Goal: Transaction & Acquisition: Purchase product/service

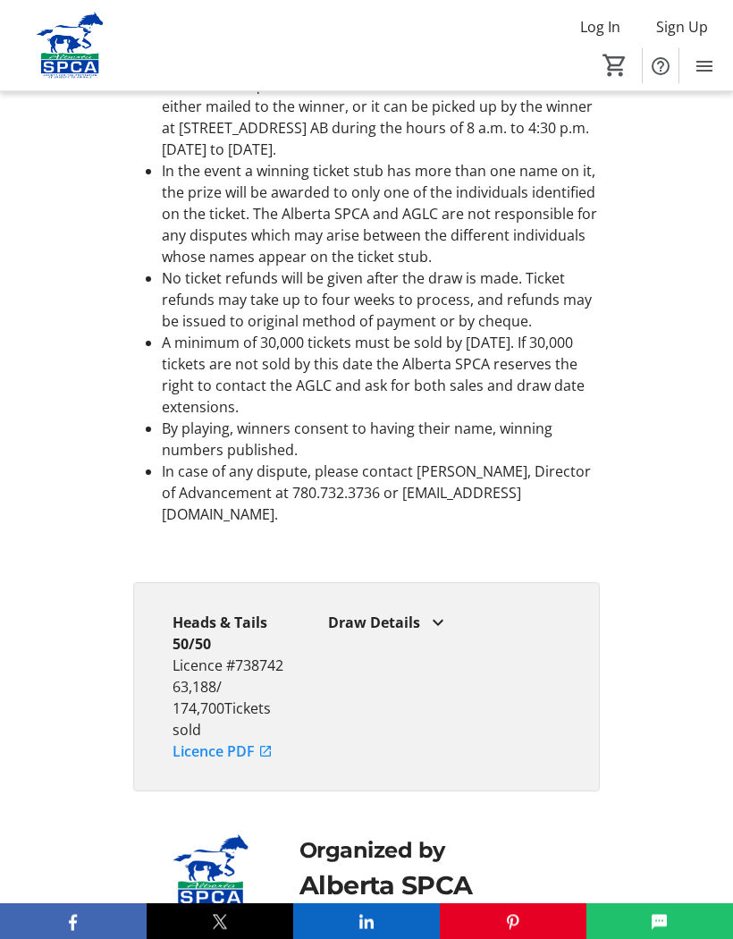
scroll to position [5485, 0]
click at [442, 612] on mat-icon at bounding box center [437, 622] width 21 height 21
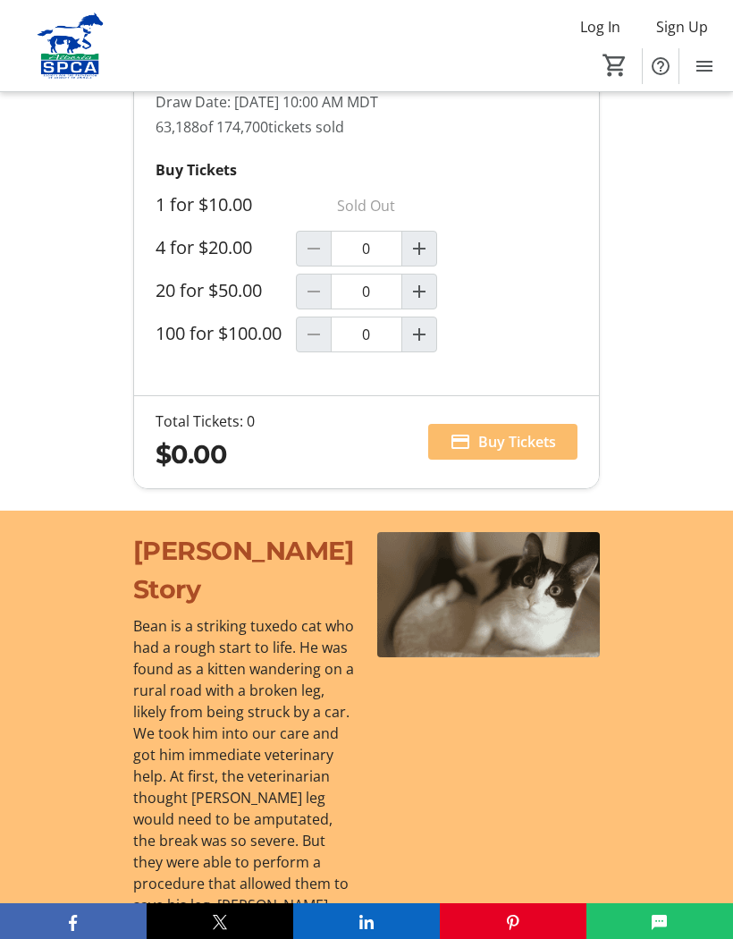
scroll to position [1751, 0]
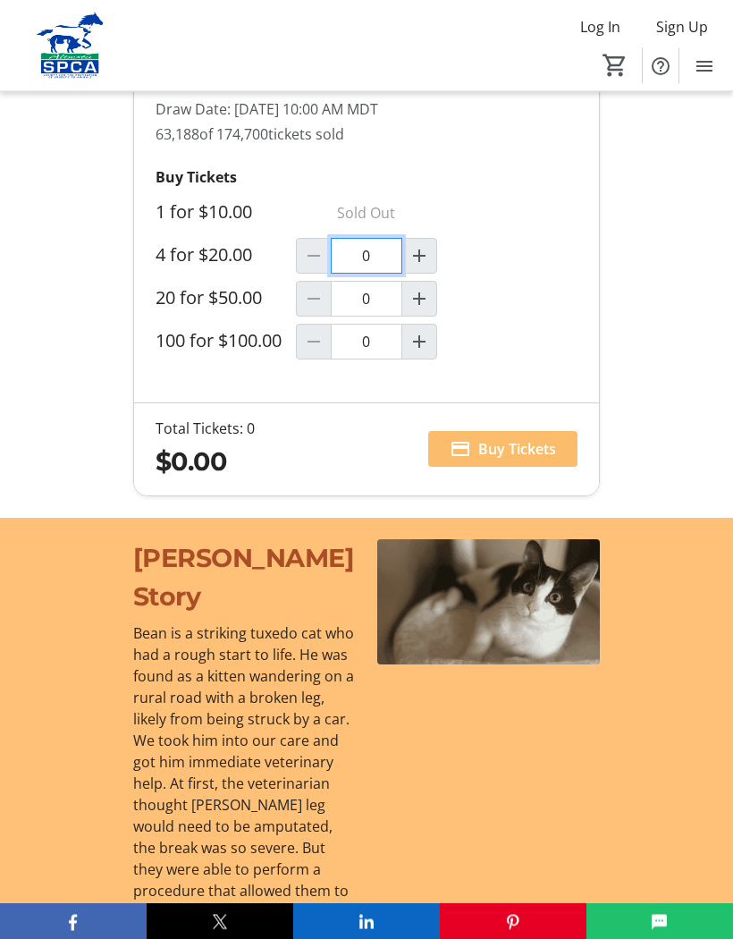
click at [361, 267] on input "0" at bounding box center [367, 257] width 72 height 36
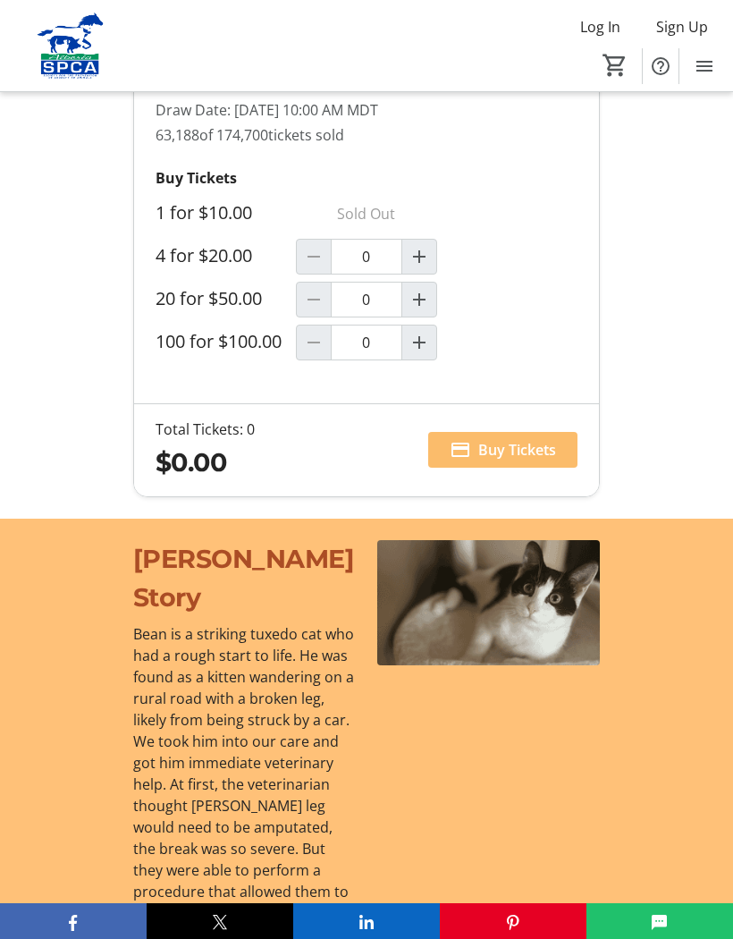
click at [410, 266] on mat-icon "Increment by one" at bounding box center [419, 256] width 21 height 21
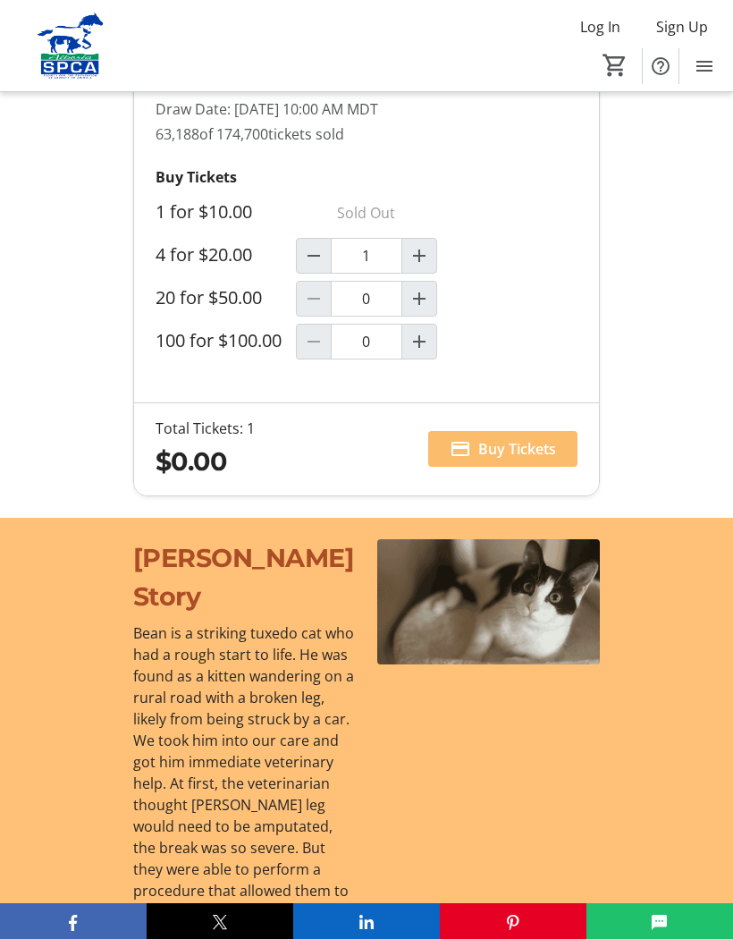
type input "1"
click at [507, 460] on span "Buy Tickets" at bounding box center [517, 448] width 78 height 21
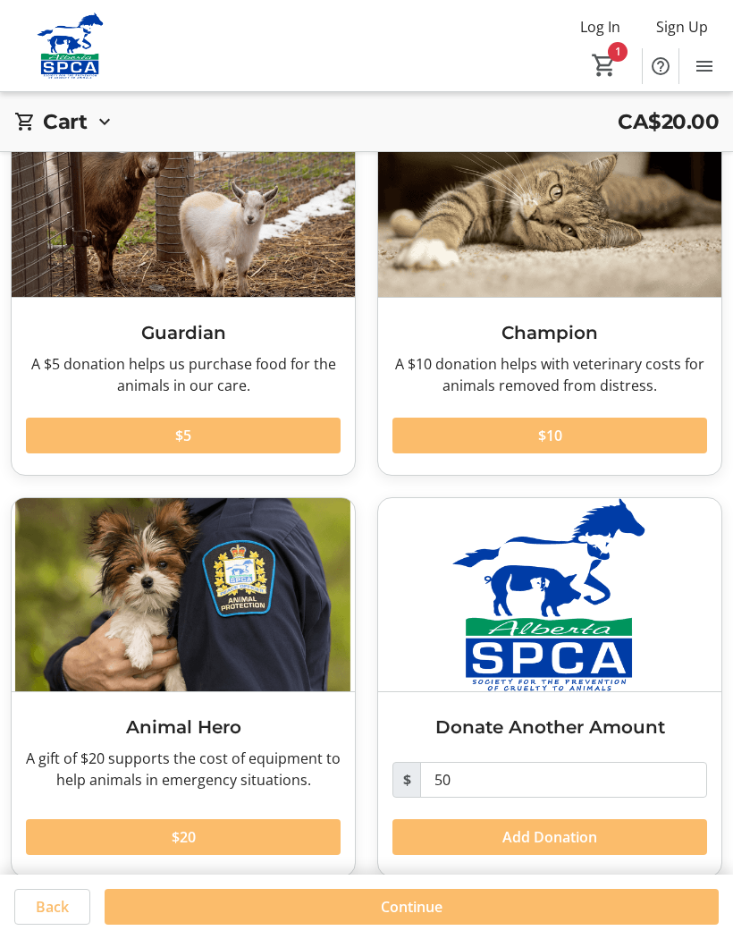
scroll to position [142, 0]
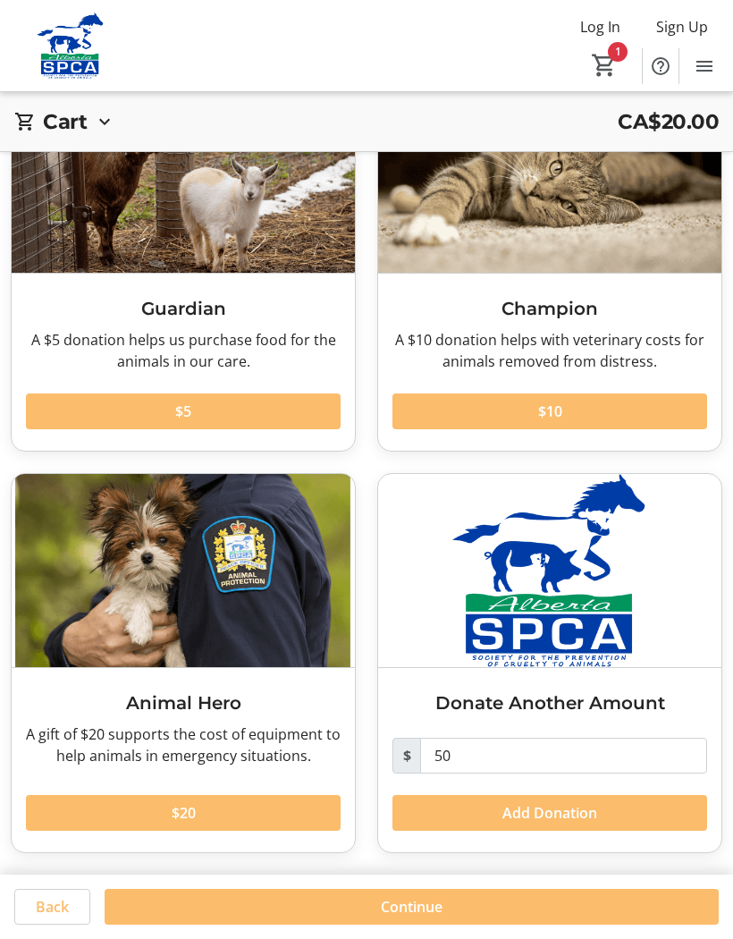
click at [384, 905] on span "Continue" at bounding box center [412, 906] width 62 height 21
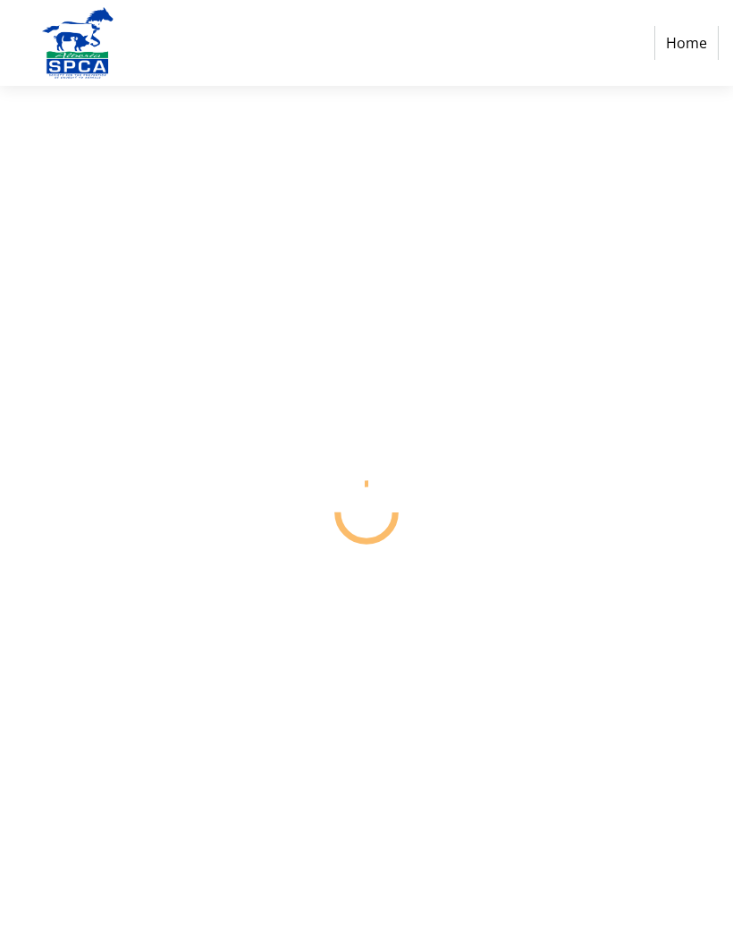
select select "CA"
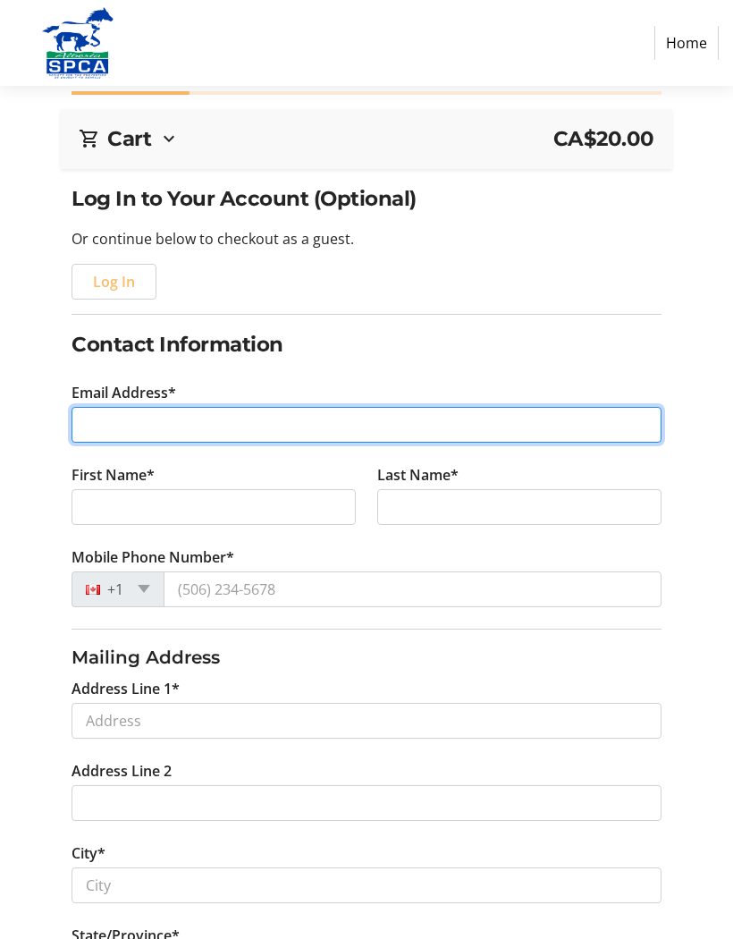
click at [94, 426] on input "Email Address*" at bounding box center [366, 425] width 589 height 36
type input "[EMAIL_ADDRESS][DOMAIN_NAME]"
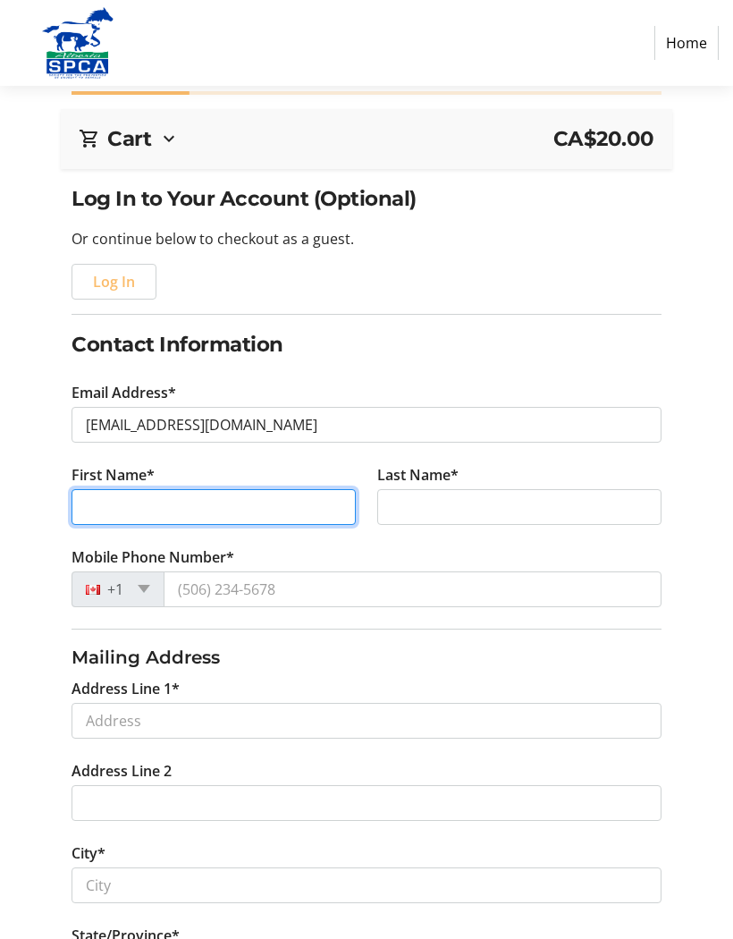
click at [97, 519] on input "First Name*" at bounding box center [214, 507] width 284 height 36
type input "[PERSON_NAME]"
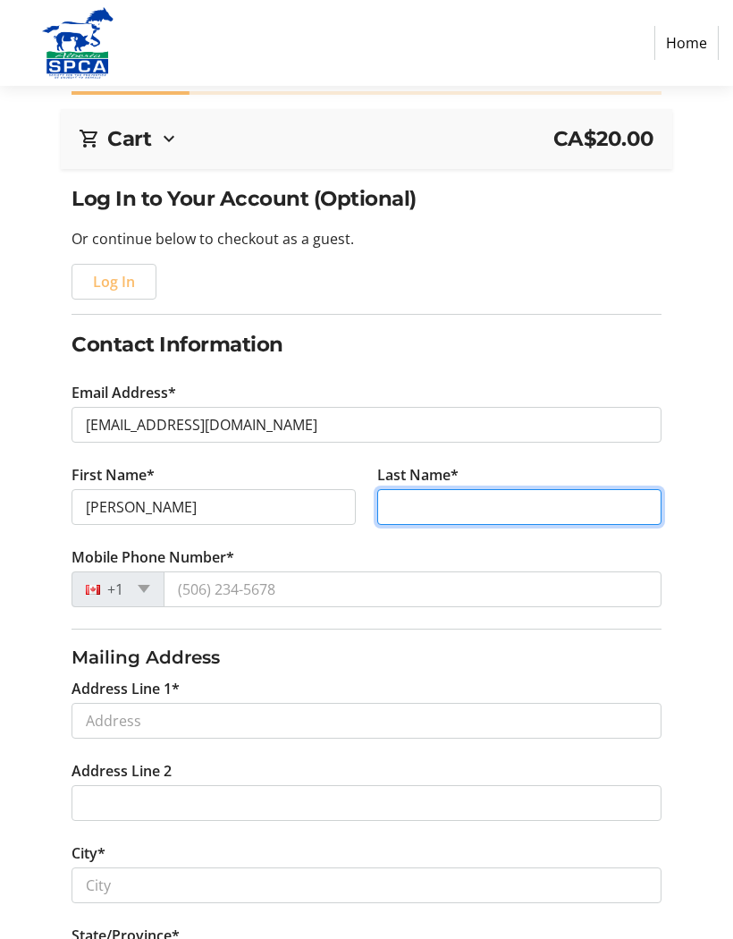
click at [392, 516] on input "Last Name*" at bounding box center [519, 507] width 284 height 36
type input "Couture"
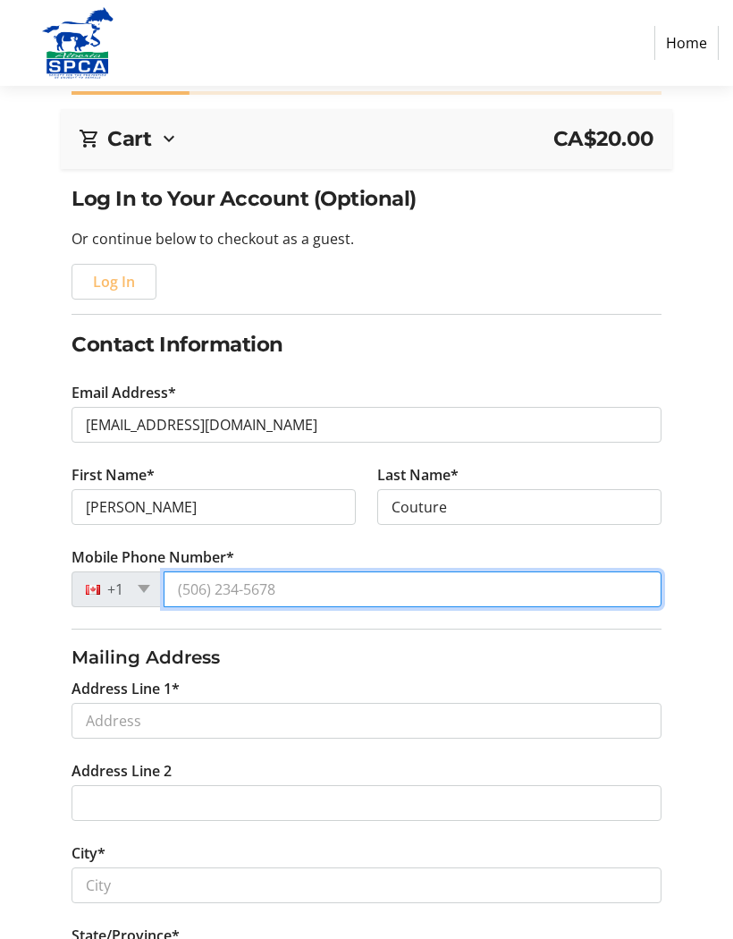
click at [305, 587] on input "Mobile Phone Number*" at bounding box center [412, 589] width 497 height 36
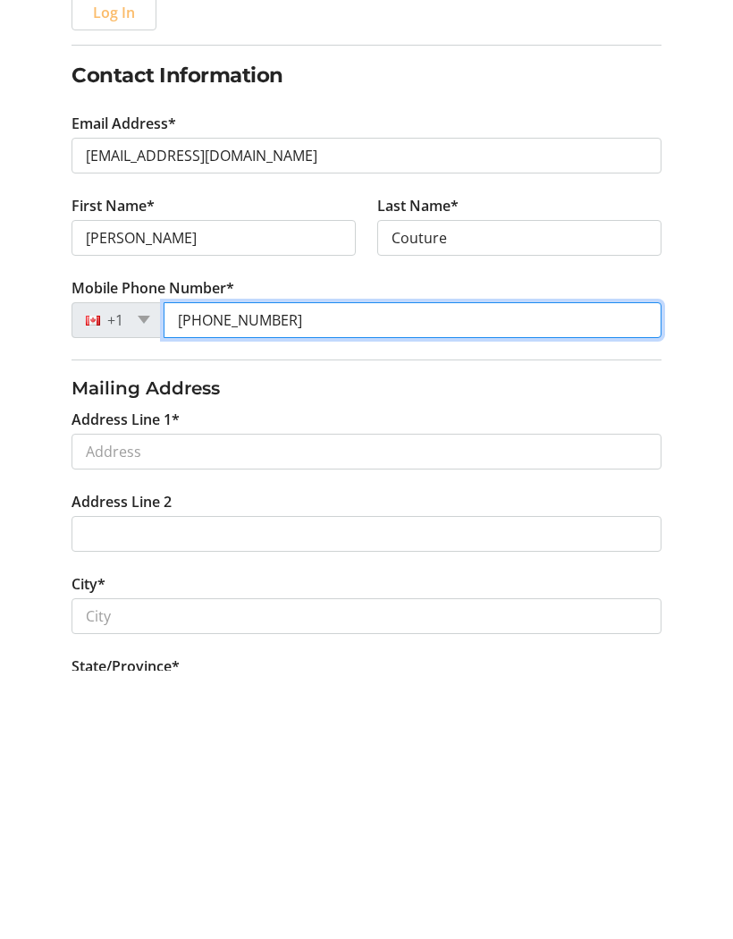
type input "[PHONE_NUMBER]"
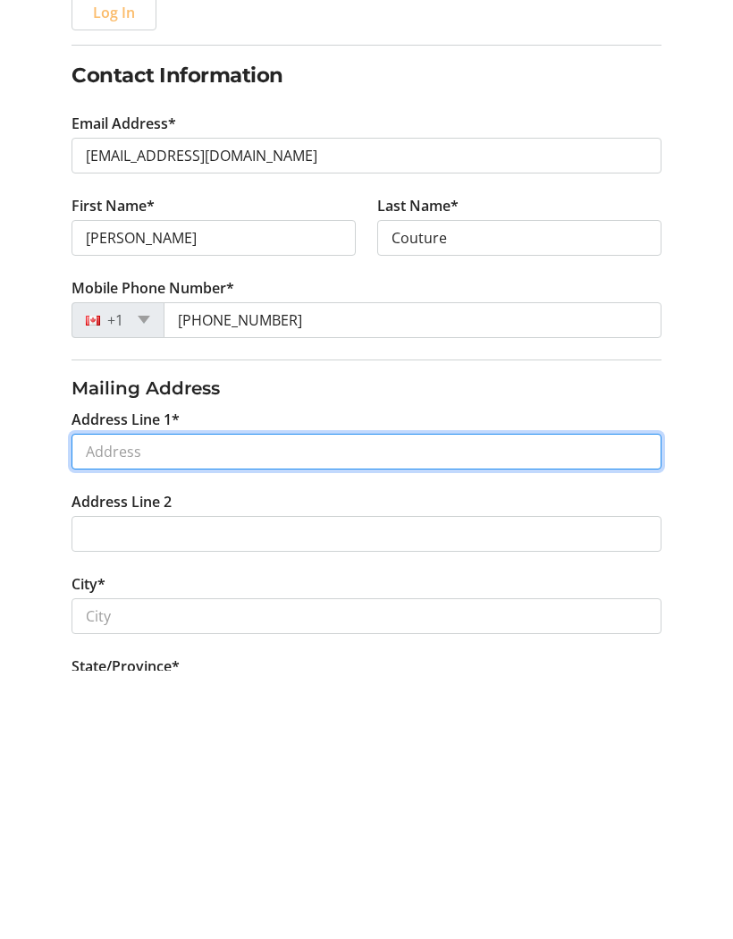
click at [90, 703] on input "Address Line 1*" at bounding box center [366, 721] width 589 height 36
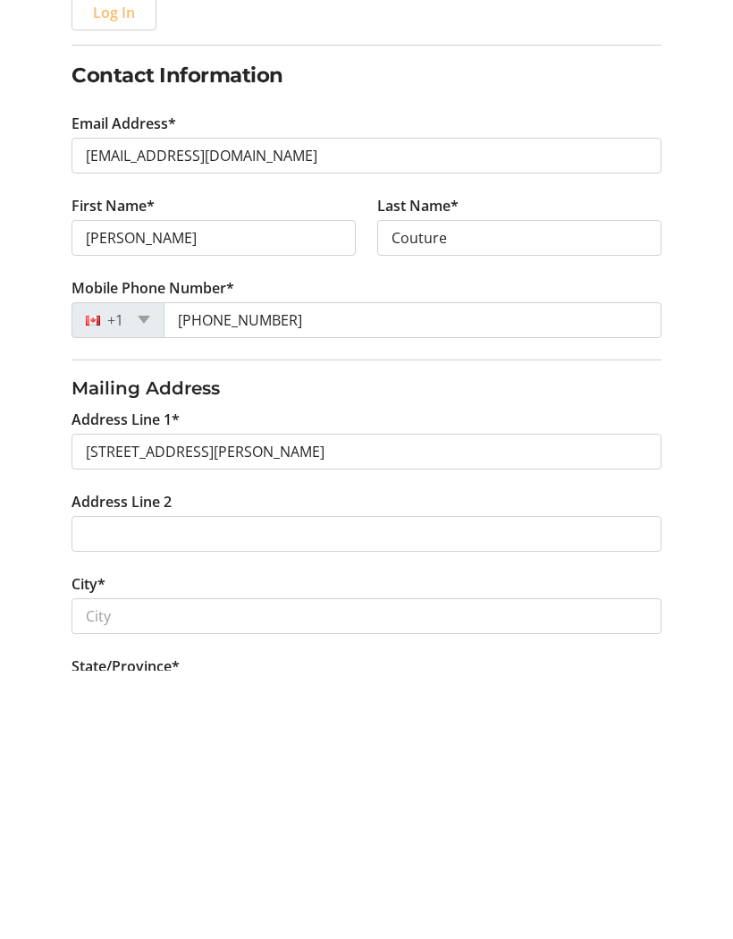
scroll to position [347, 0]
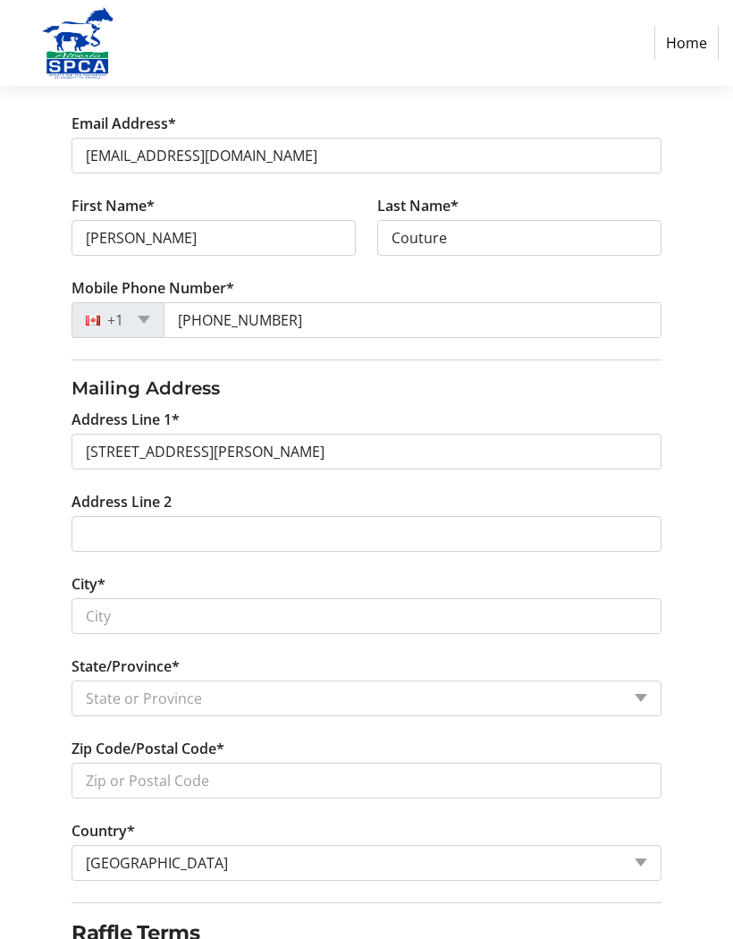
type input "[STREET_ADDRESS][PERSON_NAME]"
type input "[GEOGRAPHIC_DATA]"
select select "AB"
type input "T4S 1W9"
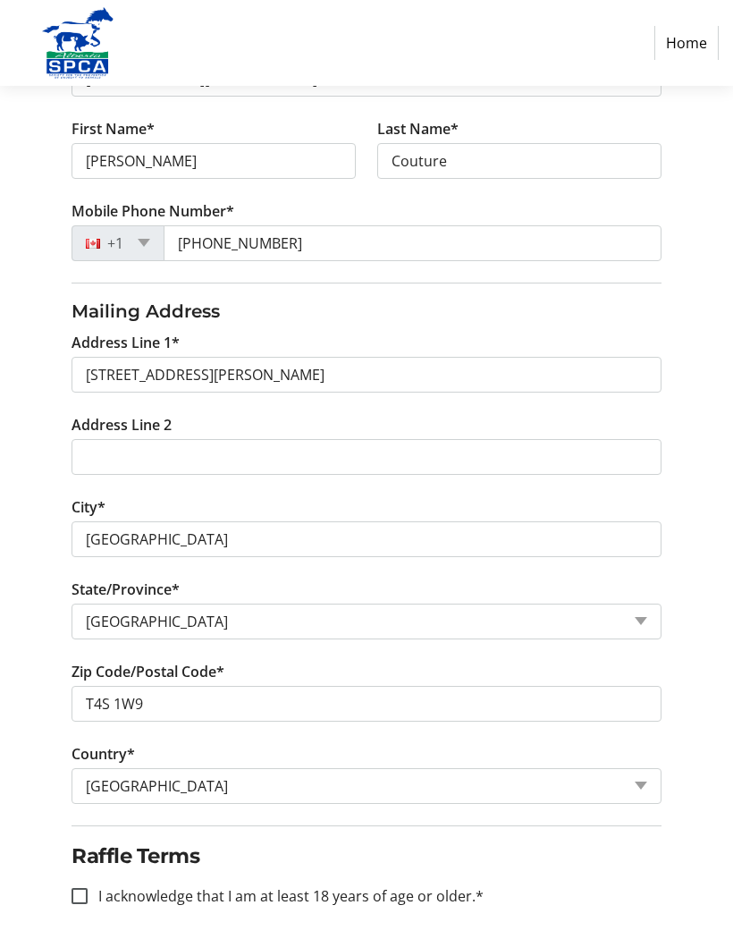
scroll to position [434, 0]
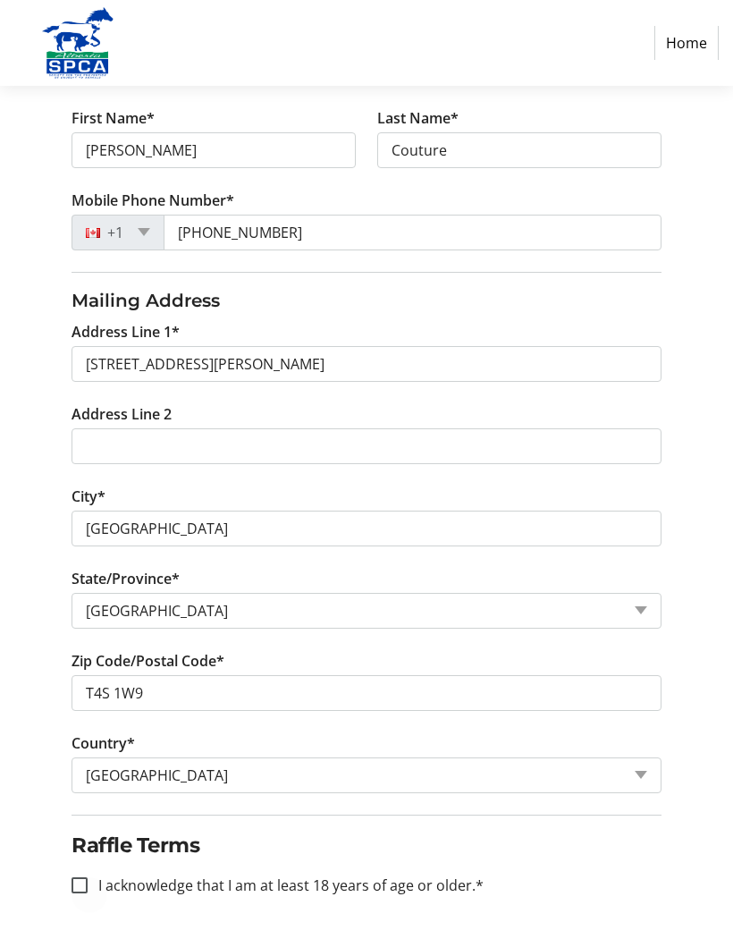
click at [81, 892] on div at bounding box center [79, 885] width 43 height 43
checkbox input "true"
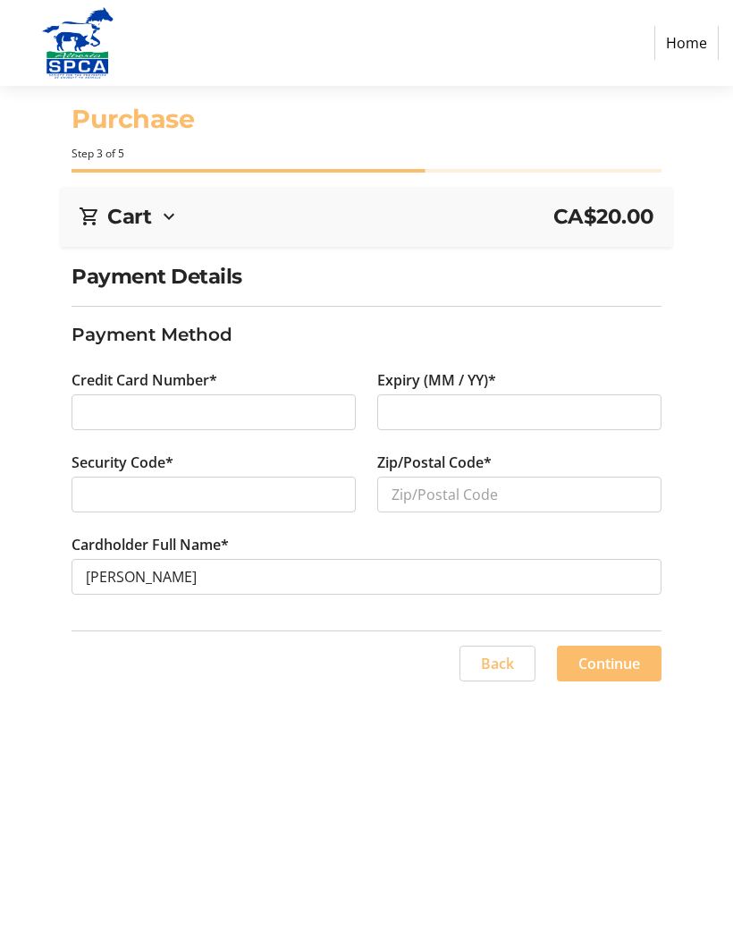
click at [169, 504] on div at bounding box center [214, 495] width 284 height 36
click at [537, 495] on input "Zip/Postal Code*" at bounding box center [519, 495] width 284 height 36
type input "t"
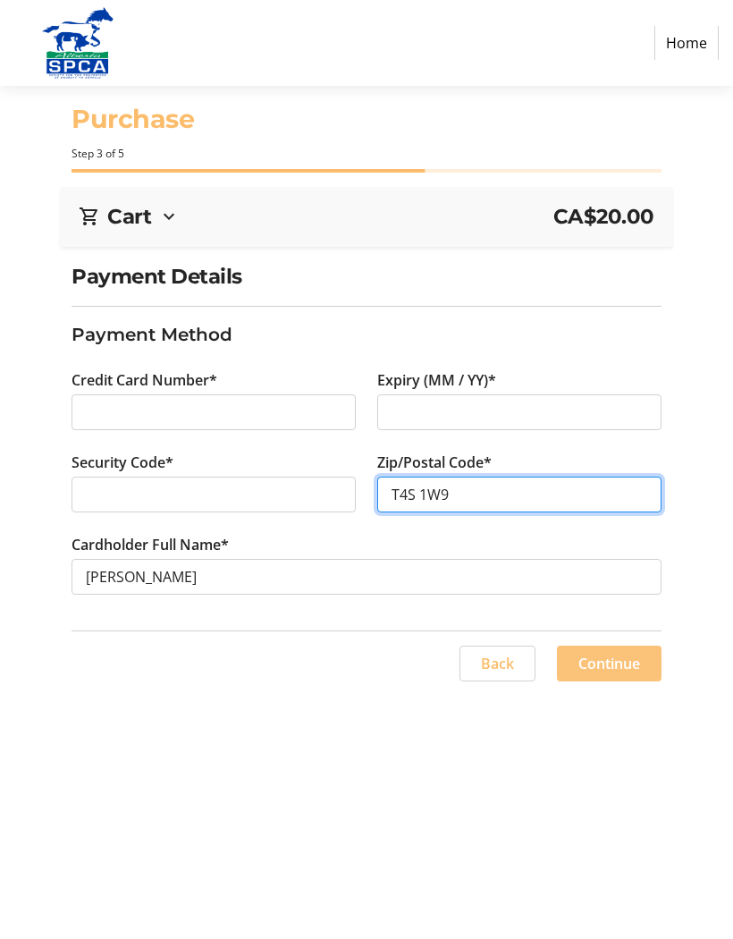
type input "T4S 1W9"
click at [622, 660] on span "Continue" at bounding box center [609, 663] width 62 height 21
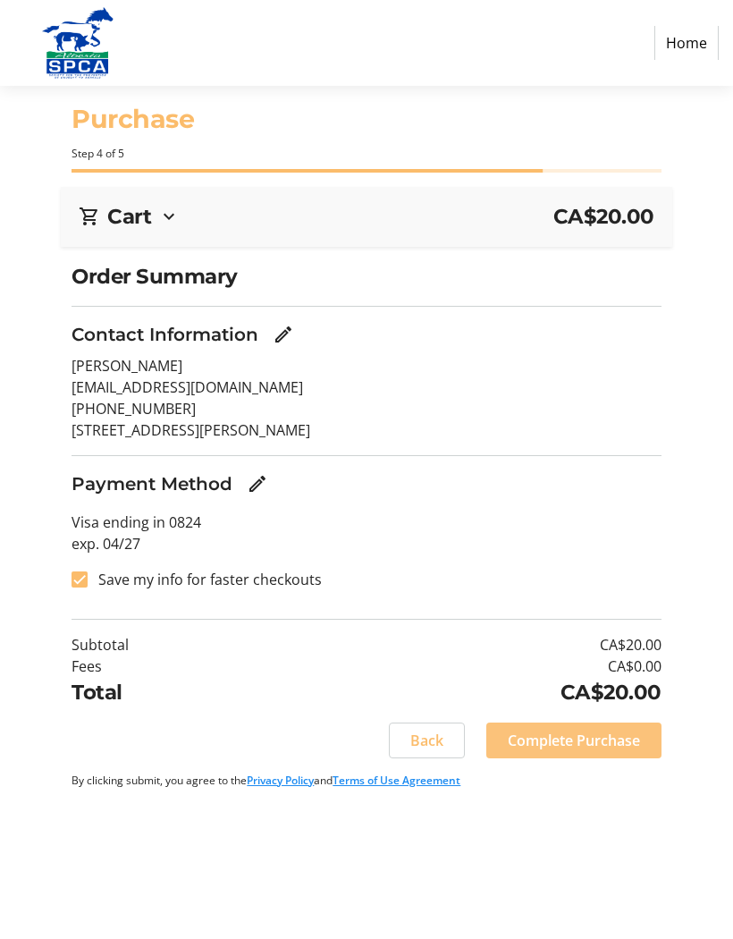
click at [590, 744] on span "Complete Purchase" at bounding box center [574, 740] width 132 height 21
